Goal: Share content

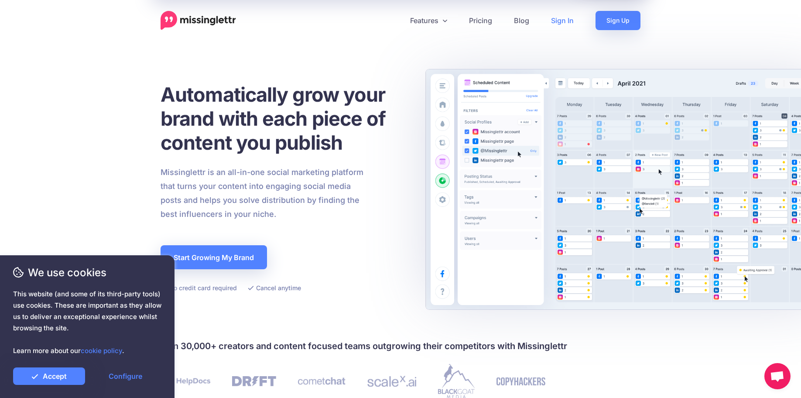
click at [573, 21] on link "Sign In" at bounding box center [562, 20] width 44 height 19
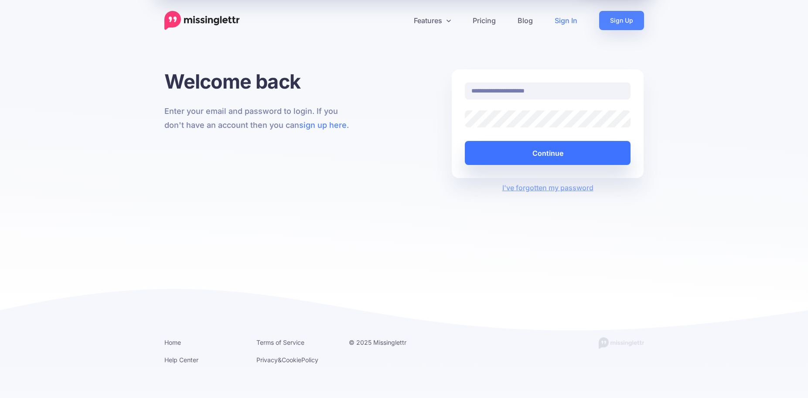
click at [554, 161] on button "Continue" at bounding box center [548, 153] width 166 height 24
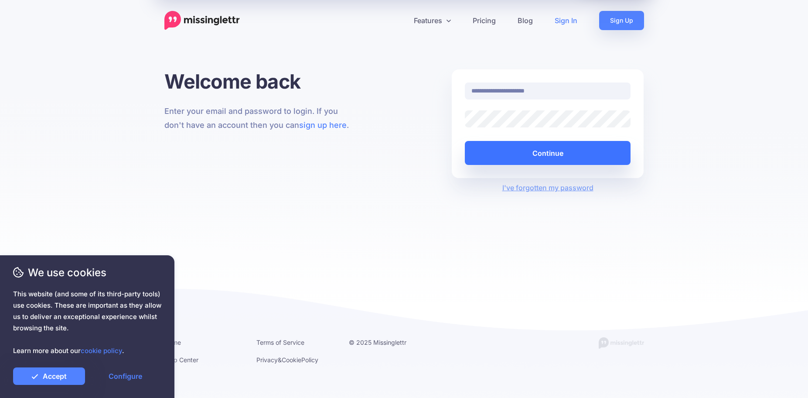
click at [552, 160] on button "Continue" at bounding box center [548, 153] width 166 height 24
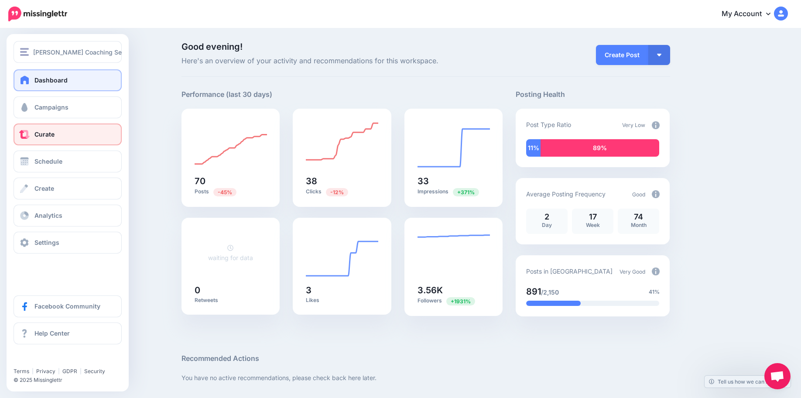
click at [60, 137] on link "Curate" at bounding box center [68, 134] width 108 height 22
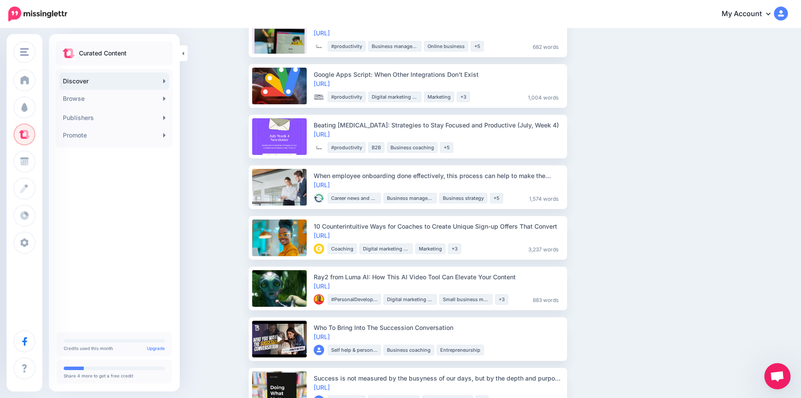
scroll to position [133, 0]
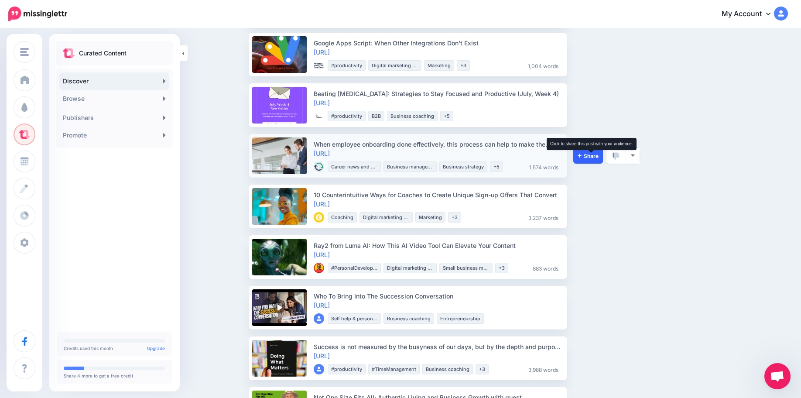
click at [598, 159] on span "Share" at bounding box center [588, 156] width 21 height 6
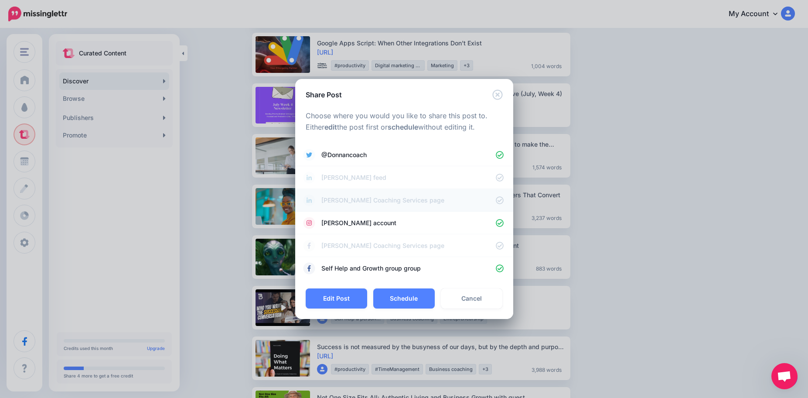
click at [372, 198] on span "Donnan Coaching Services page" at bounding box center [409, 200] width 174 height 10
click at [365, 224] on span "Paula account" at bounding box center [409, 223] width 174 height 10
click at [374, 271] on span "Self Help and Growth group group" at bounding box center [409, 268] width 174 height 10
click at [363, 246] on span "Donnan Coaching Services page" at bounding box center [409, 245] width 174 height 10
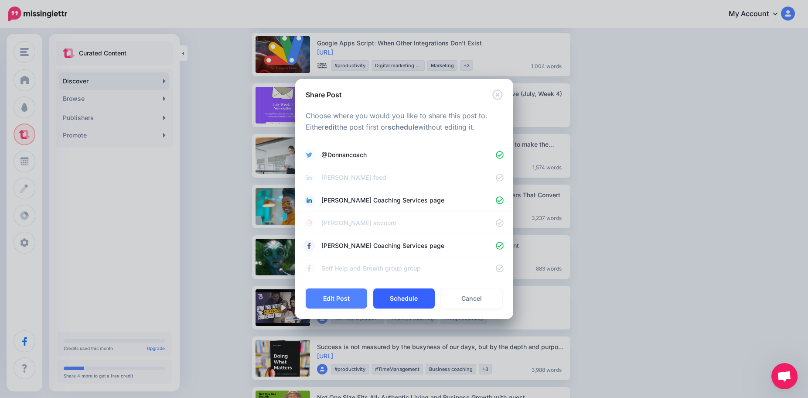
click at [401, 301] on button "Schedule" at bounding box center [404, 298] width 62 height 20
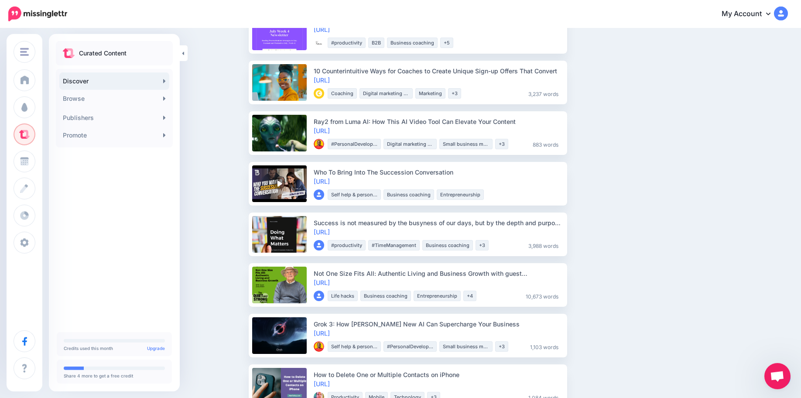
scroll to position [222, 0]
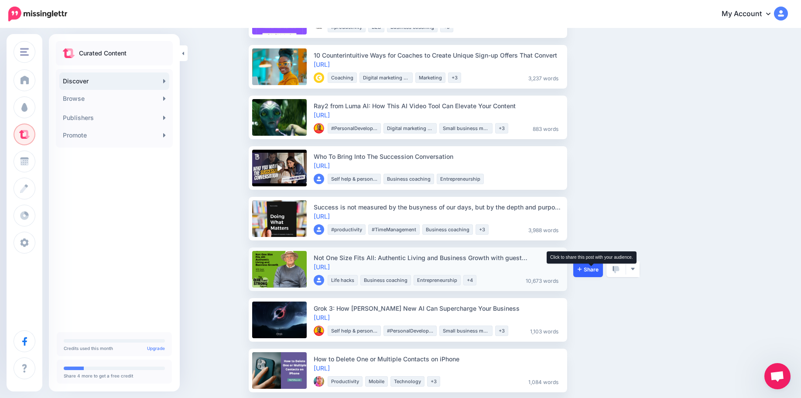
click at [588, 271] on span "Share" at bounding box center [588, 270] width 21 height 6
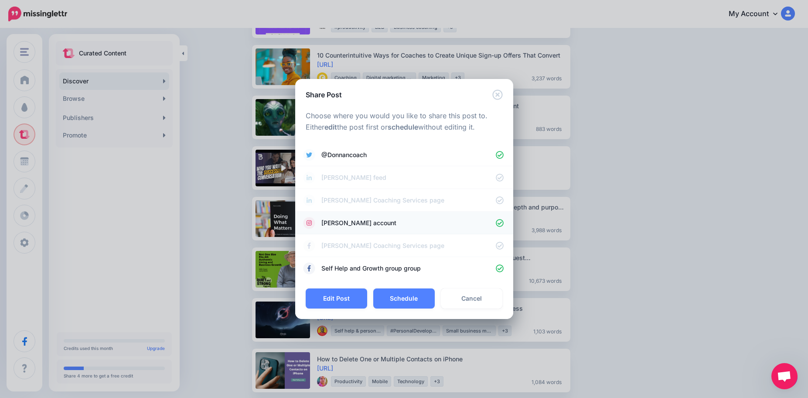
click at [398, 223] on span "Paula account" at bounding box center [409, 223] width 174 height 10
click at [397, 246] on span "Donnan Coaching Services page" at bounding box center [409, 245] width 174 height 10
click at [393, 196] on span "Donnan Coaching Services page" at bounding box center [409, 200] width 174 height 10
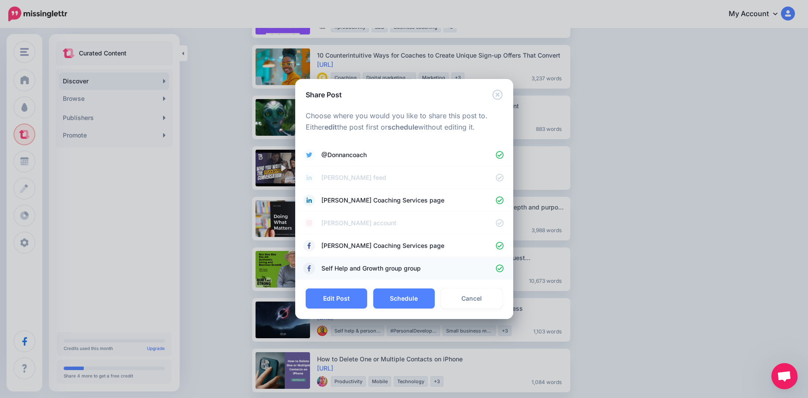
click at [365, 269] on span "Self Help and Growth group group" at bounding box center [409, 268] width 174 height 10
click at [415, 294] on button "Schedule" at bounding box center [404, 298] width 62 height 20
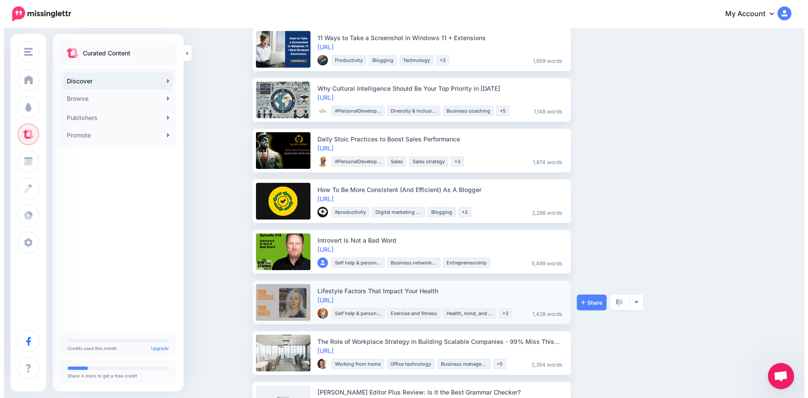
scroll to position [801, 0]
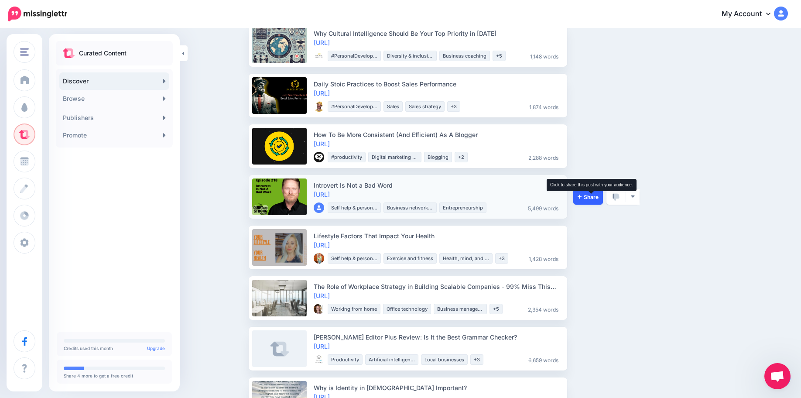
click at [582, 196] on icon at bounding box center [580, 197] width 4 height 4
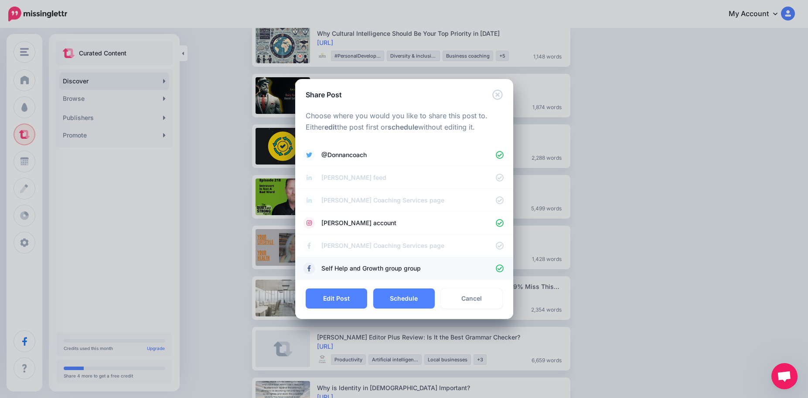
click at [355, 270] on span "Self Help and Growth group group" at bounding box center [409, 268] width 174 height 10
click at [359, 250] on span "Donnan Coaching Services page" at bounding box center [409, 245] width 174 height 10
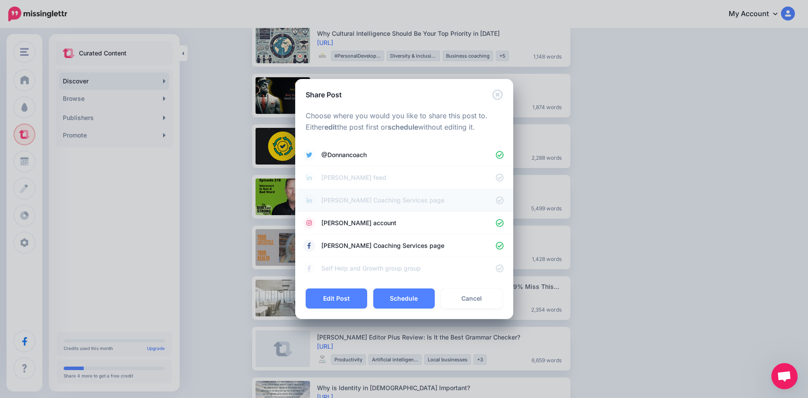
click at [372, 201] on span "Donnan Coaching Services page" at bounding box center [409, 200] width 174 height 10
click at [366, 224] on span "Paula account" at bounding box center [409, 223] width 174 height 10
click at [398, 296] on button "Schedule" at bounding box center [404, 298] width 62 height 20
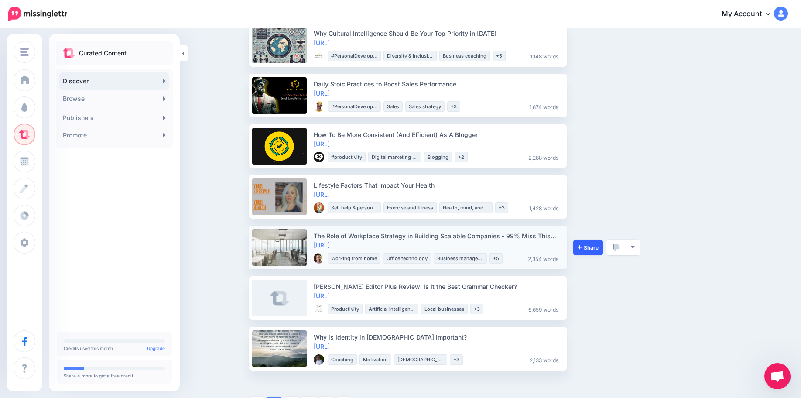
click at [589, 252] on link "Share" at bounding box center [588, 248] width 30 height 16
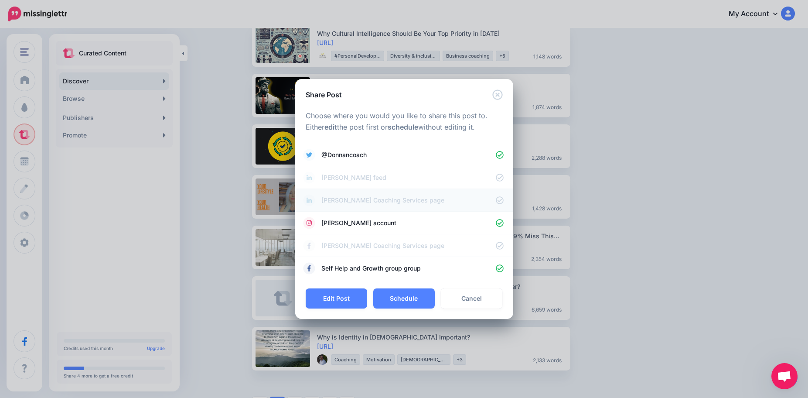
click at [342, 202] on span "Donnan Coaching Services page" at bounding box center [409, 200] width 174 height 10
click at [344, 248] on span "Donnan Coaching Services page" at bounding box center [409, 245] width 174 height 10
click at [342, 224] on span "Paula account" at bounding box center [409, 223] width 174 height 10
drag, startPoint x: 359, startPoint y: 266, endPoint x: 354, endPoint y: 279, distance: 13.4
click at [359, 267] on span "Self Help and Growth group group" at bounding box center [409, 268] width 174 height 10
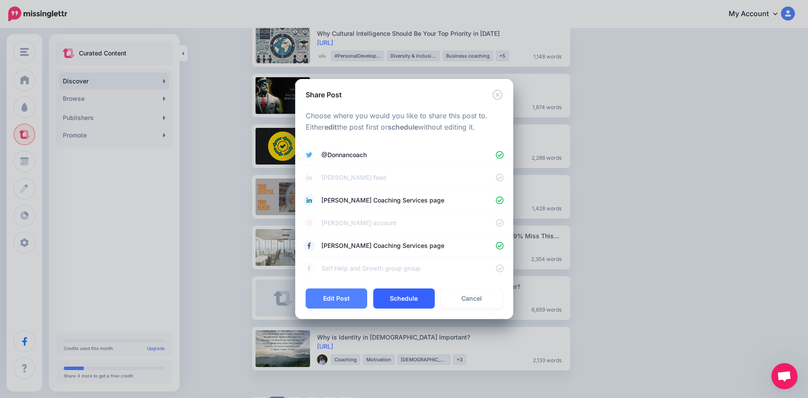
click at [413, 298] on button "Schedule" at bounding box center [404, 298] width 62 height 20
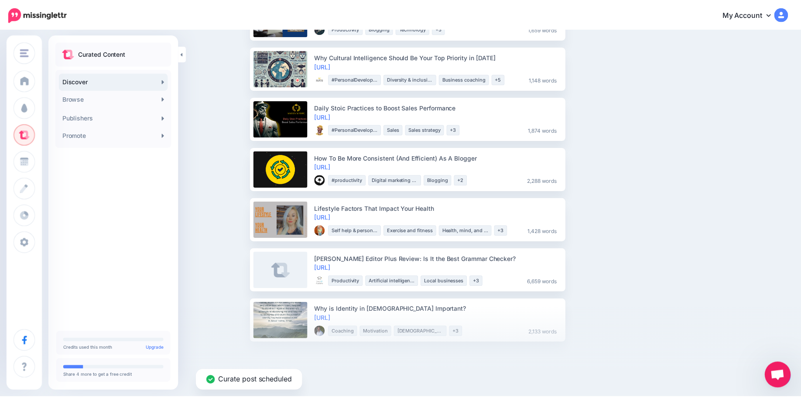
scroll to position [778, 0]
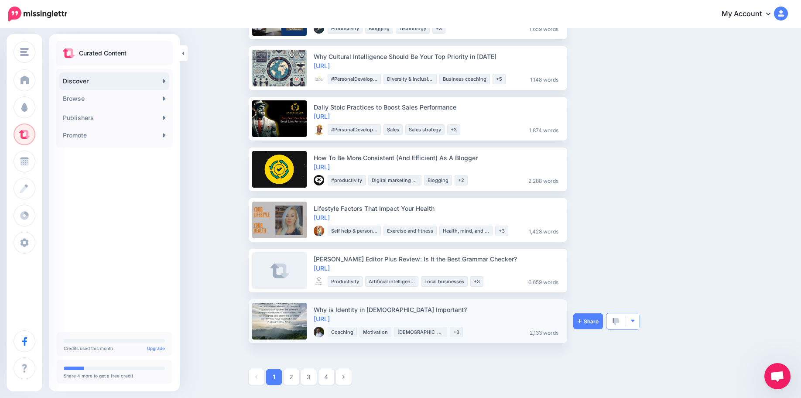
click at [638, 324] on button "button" at bounding box center [633, 321] width 14 height 16
click at [299, 376] on link "2" at bounding box center [292, 377] width 16 height 16
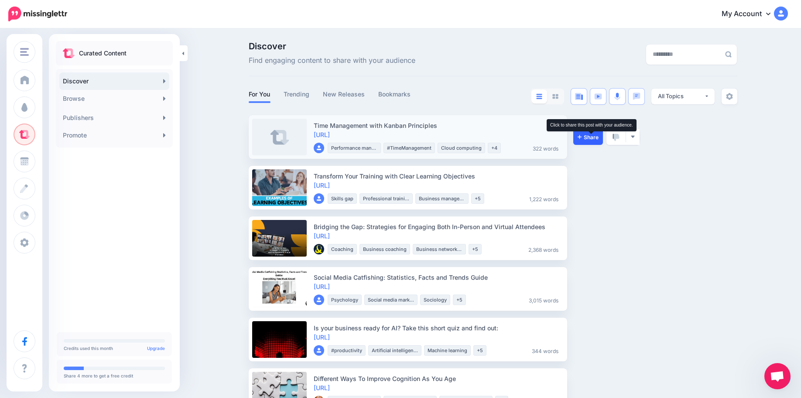
click at [589, 139] on span "Share" at bounding box center [588, 137] width 21 height 6
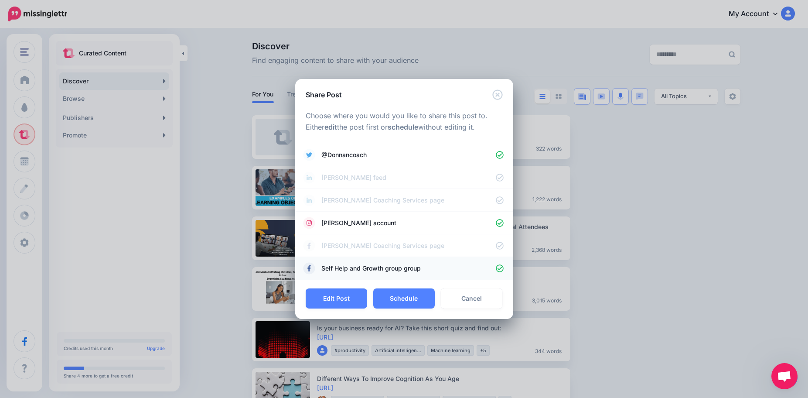
click at [367, 269] on span "Self Help and Growth group group" at bounding box center [409, 268] width 174 height 10
click at [364, 244] on span "Donnan Coaching Services page" at bounding box center [409, 245] width 174 height 10
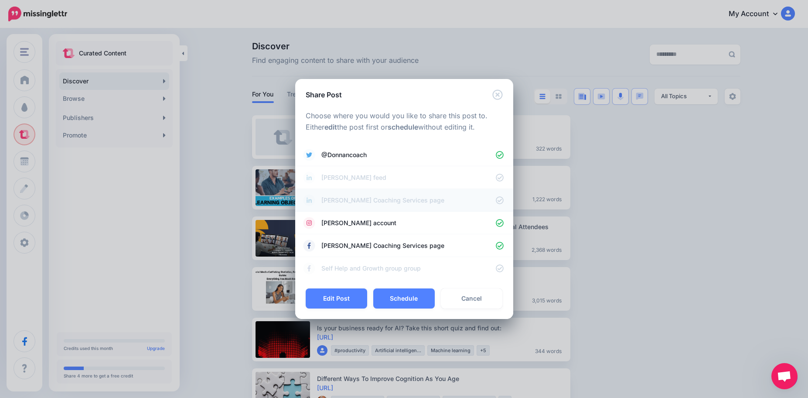
click at [366, 202] on span "Donnan Coaching Services page" at bounding box center [409, 200] width 174 height 10
click at [352, 225] on span "Paula account" at bounding box center [409, 223] width 174 height 10
click at [410, 298] on button "Schedule" at bounding box center [404, 298] width 62 height 20
